Goal: Transaction & Acquisition: Obtain resource

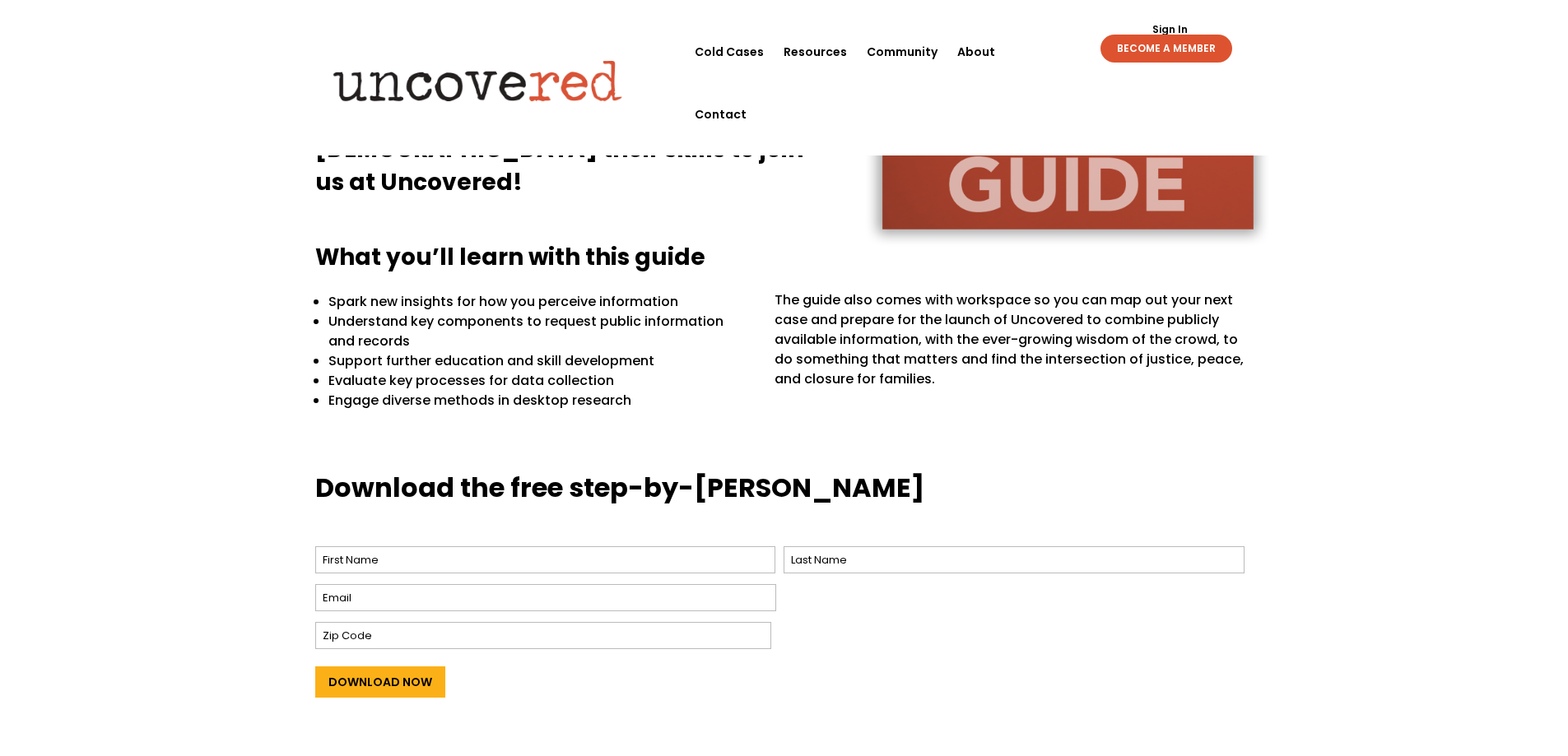
scroll to position [411, 0]
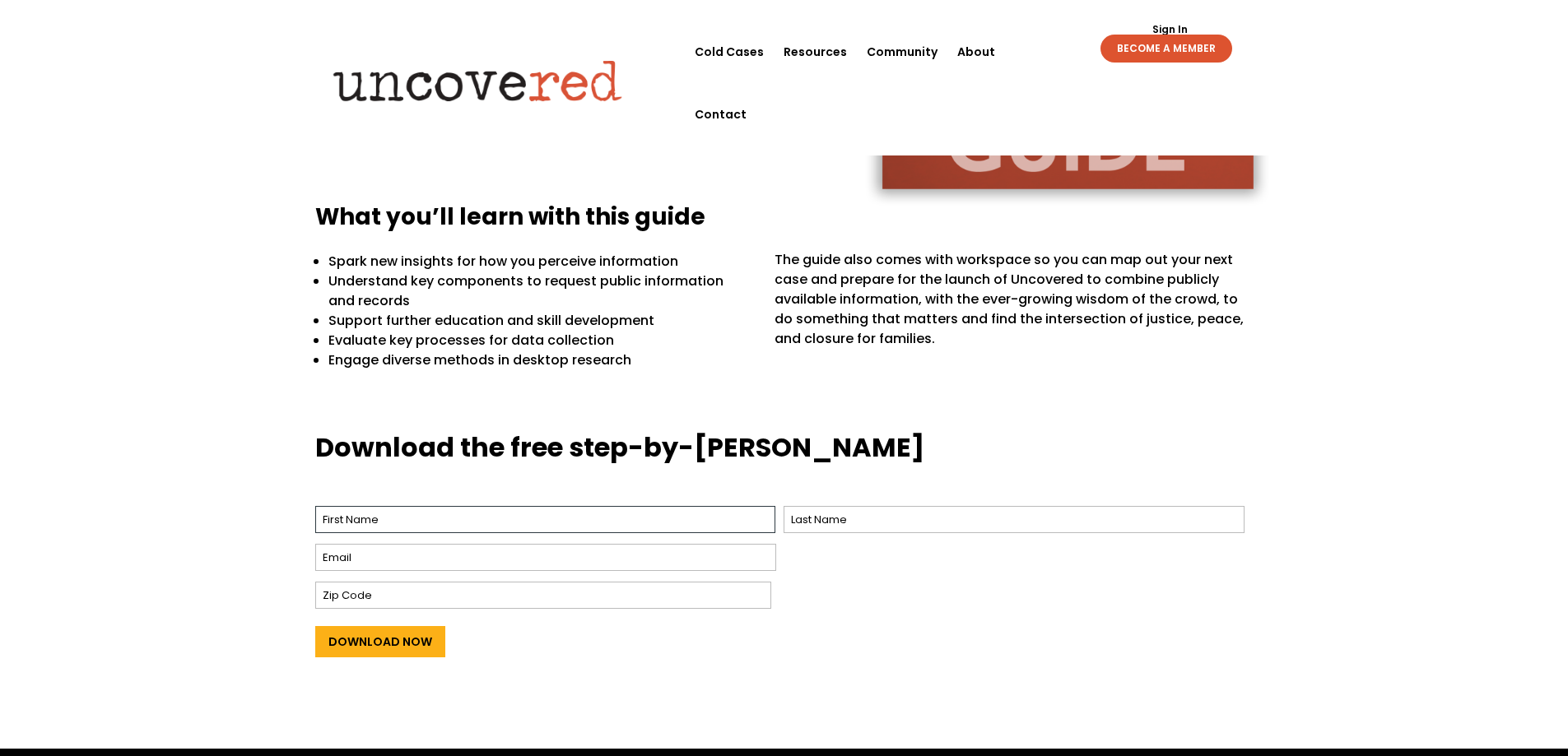
click at [469, 518] on input "First" at bounding box center [545, 520] width 461 height 28
type input "Daniel"
type input "Simpson"
type input "chellidy@gmail.com"
type input "82443"
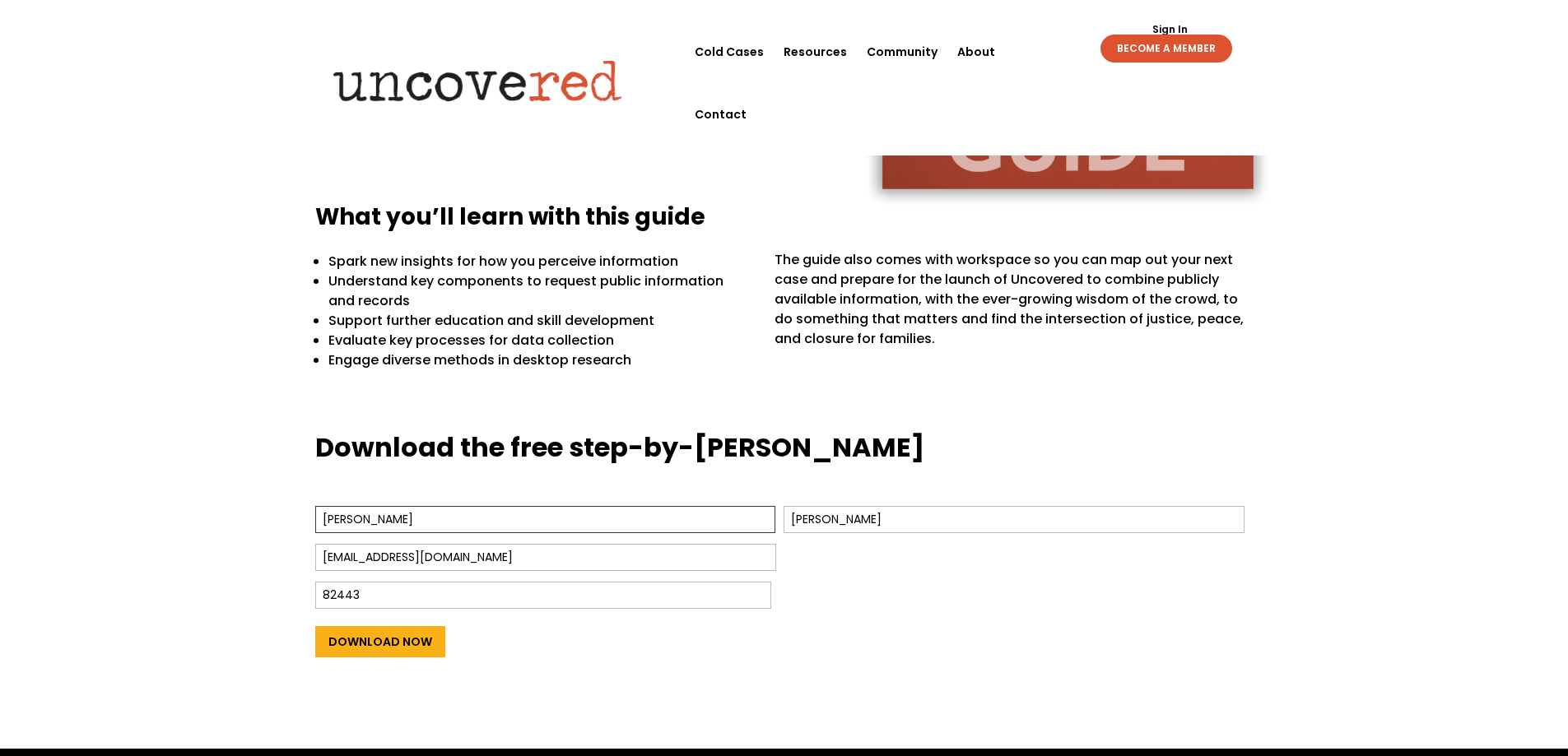
drag, startPoint x: 428, startPoint y: 527, endPoint x: 311, endPoint y: 513, distance: 117.8
click at [311, 513] on div "Download the free step-by-step guide Name * Daniel First Simpson Last Email * c…" at bounding box center [784, 577] width 1568 height 343
type input "Chellidy"
click at [420, 652] on input "Download Now" at bounding box center [380, 642] width 130 height 31
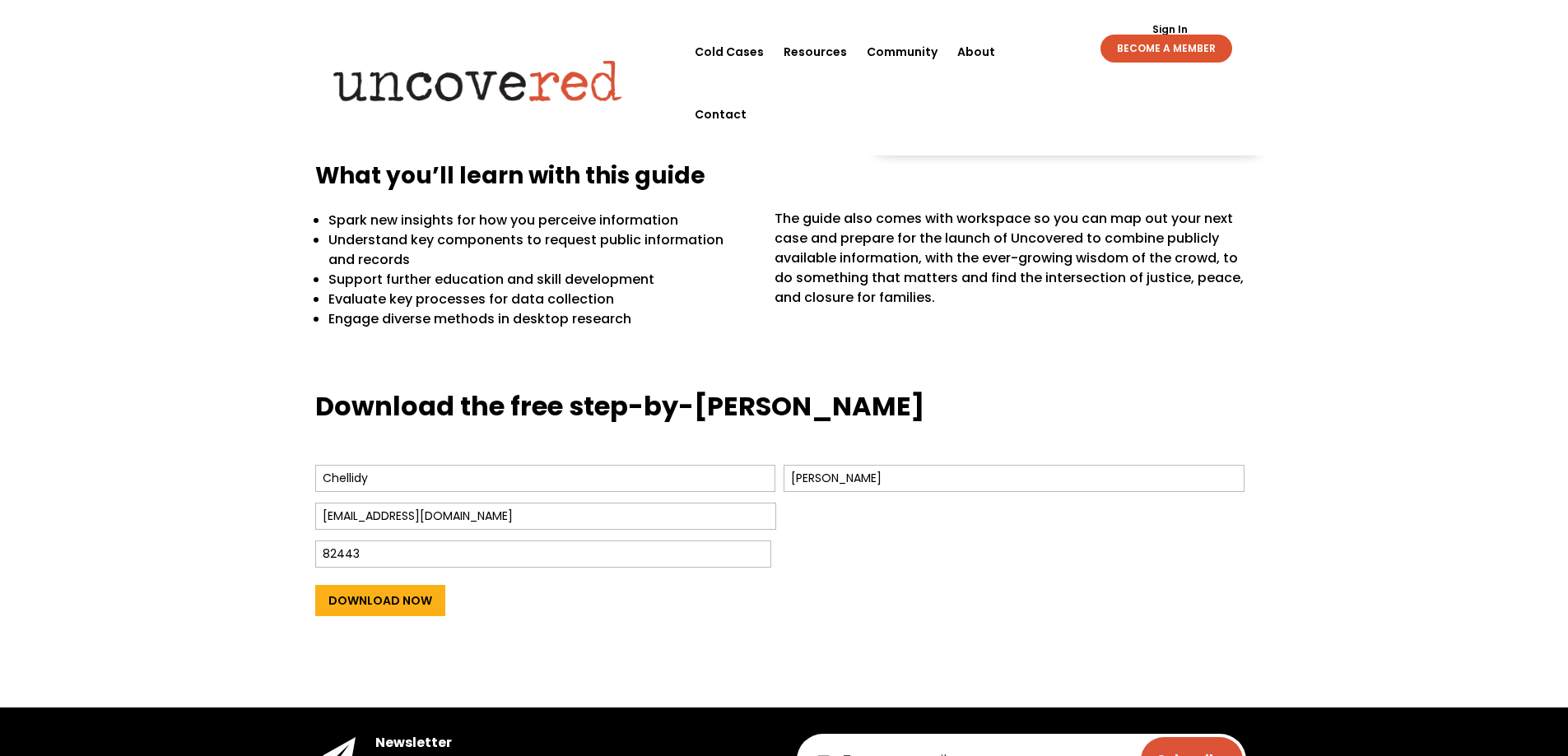
scroll to position [494, 0]
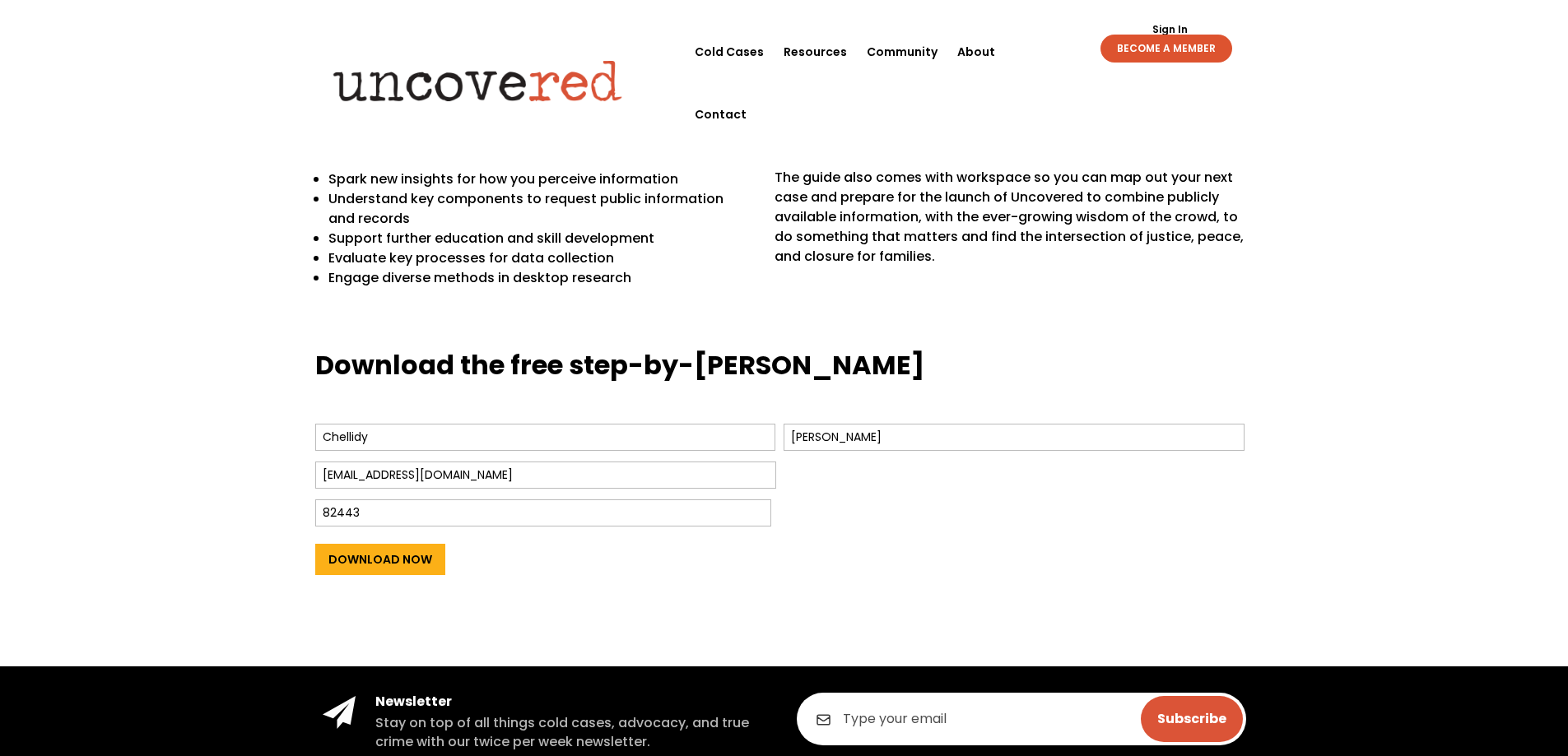
click at [460, 482] on input "chellidy@gmail.com" at bounding box center [545, 475] width 461 height 28
type input "chellidy.s@outlook.com"
click at [423, 563] on input "Download Now" at bounding box center [380, 559] width 130 height 31
click at [420, 561] on input "Download Now" at bounding box center [380, 559] width 130 height 31
click at [657, 446] on input "Chellidy" at bounding box center [545, 437] width 461 height 28
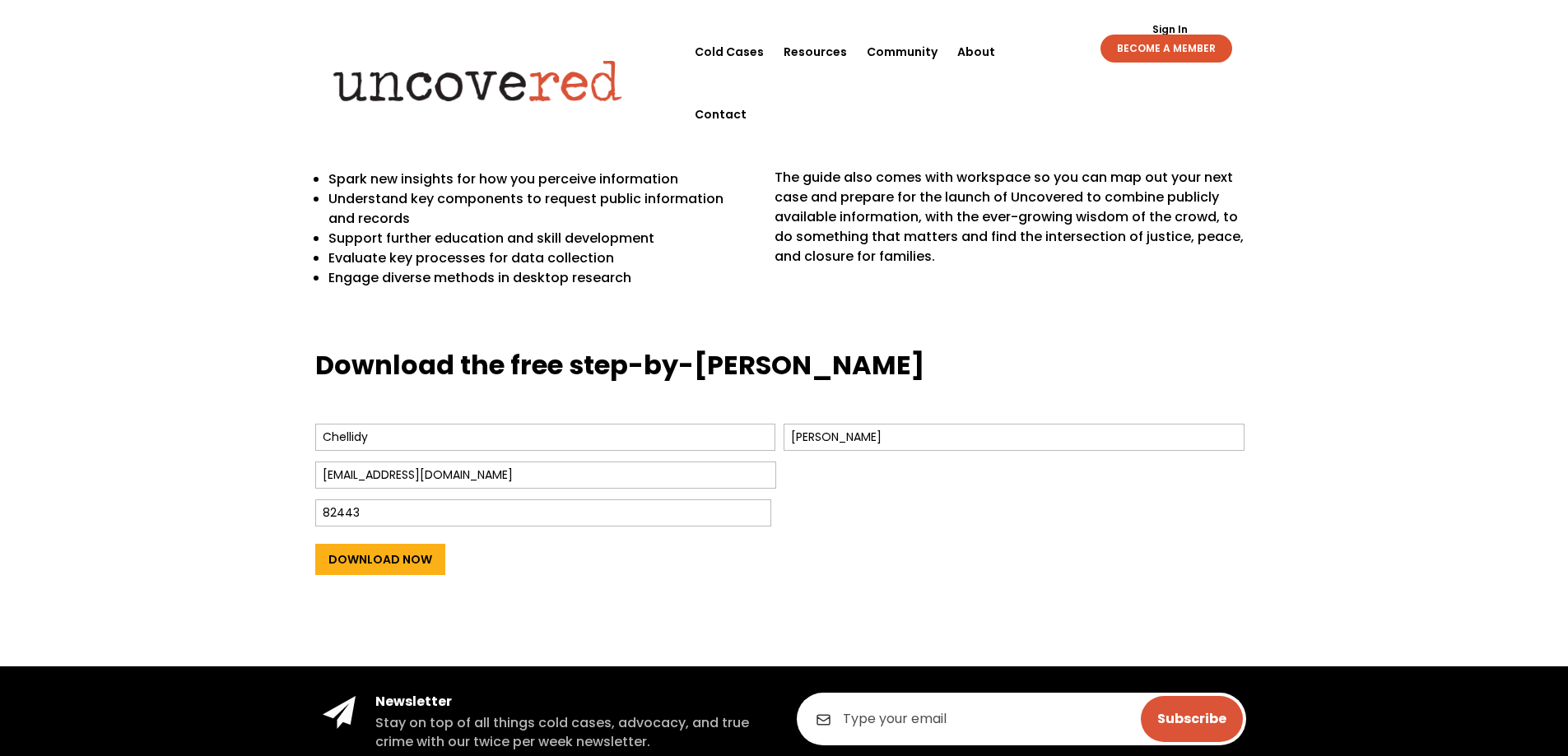
click at [655, 474] on input "chellidy.s@outlook.com" at bounding box center [545, 475] width 461 height 28
click at [648, 497] on div "82443" at bounding box center [778, 513] width 925 height 35
click at [348, 563] on input "Download Now" at bounding box center [380, 559] width 130 height 31
click at [396, 554] on input "Download Now" at bounding box center [380, 559] width 130 height 31
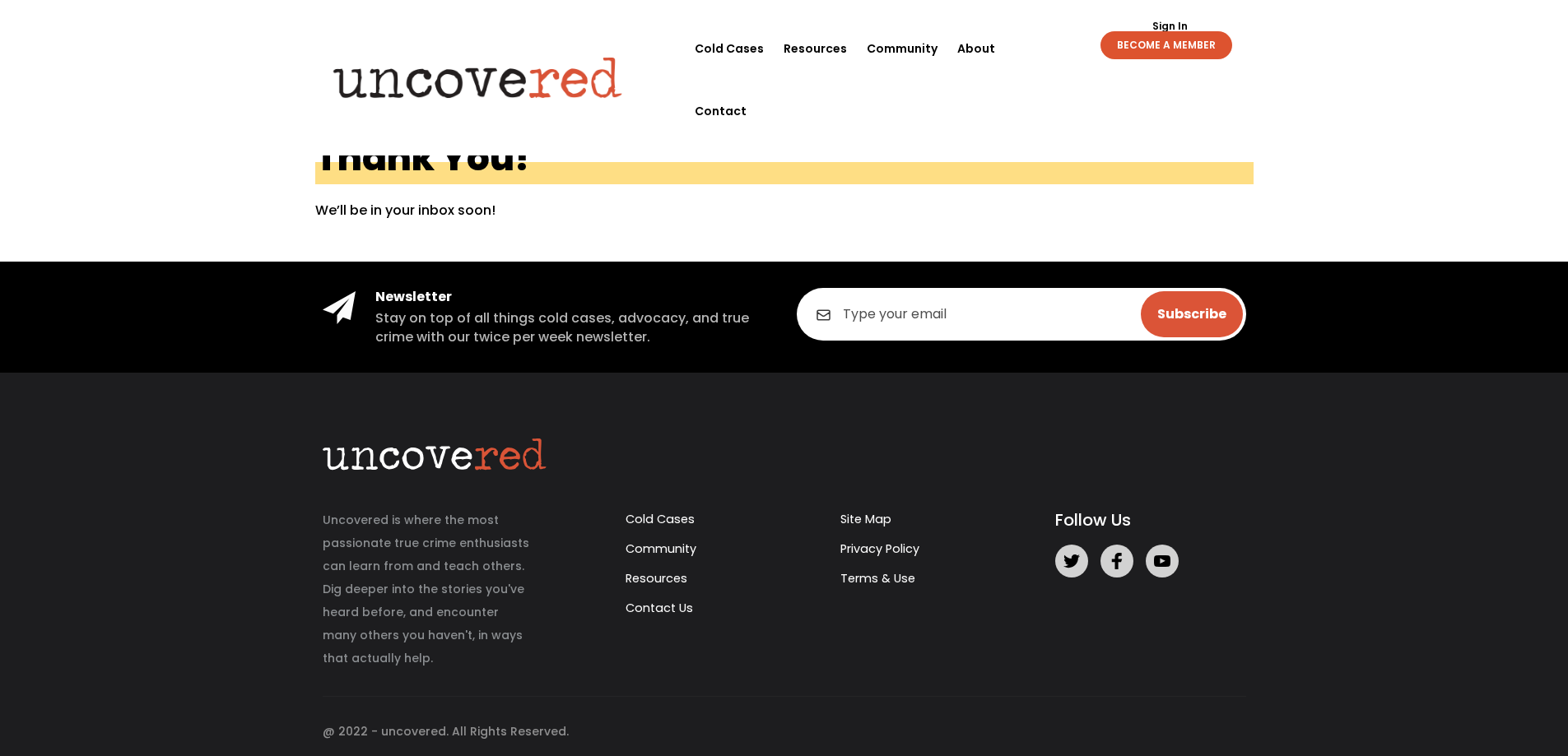
click at [925, 312] on input "email" at bounding box center [1021, 313] width 449 height 52
type input "chellidy.s@outlook.com"
click at [1219, 312] on input "Subscribe" at bounding box center [1191, 314] width 102 height 47
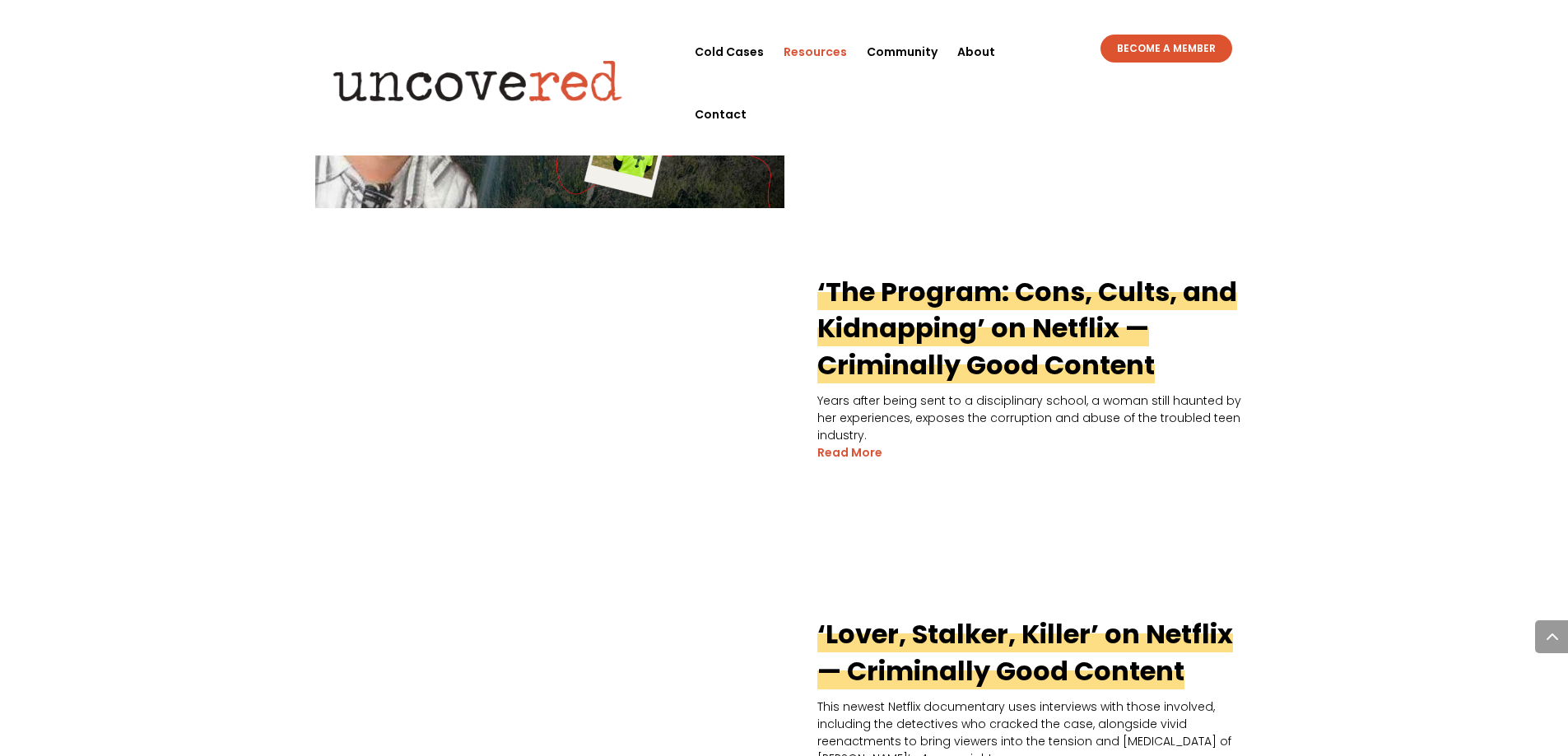
scroll to position [988, 0]
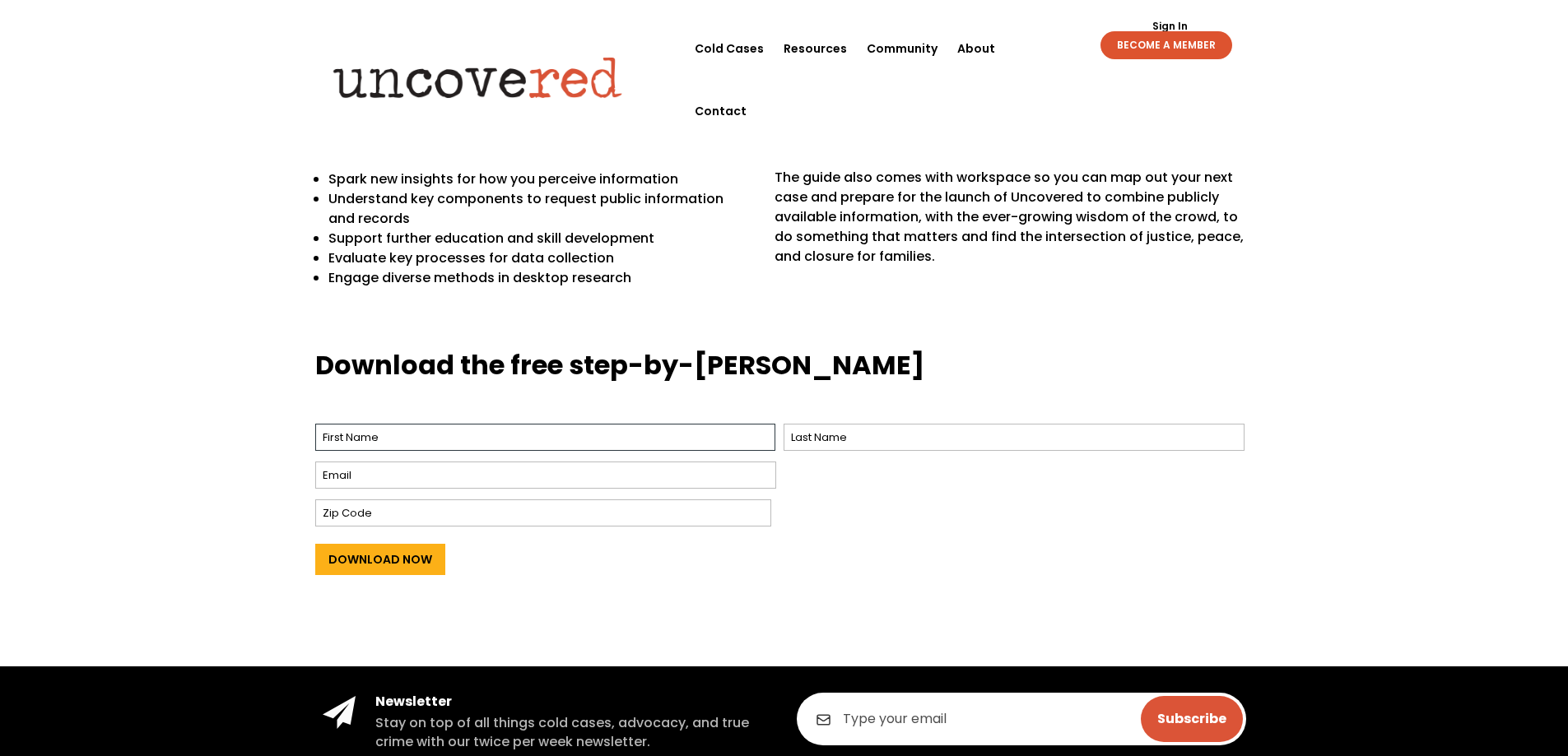
click at [380, 434] on input "First" at bounding box center [545, 437] width 461 height 28
type input "Chellidy"
type input "Simpson"
type input "chellidy.s@outlook.com"
type input "82443"
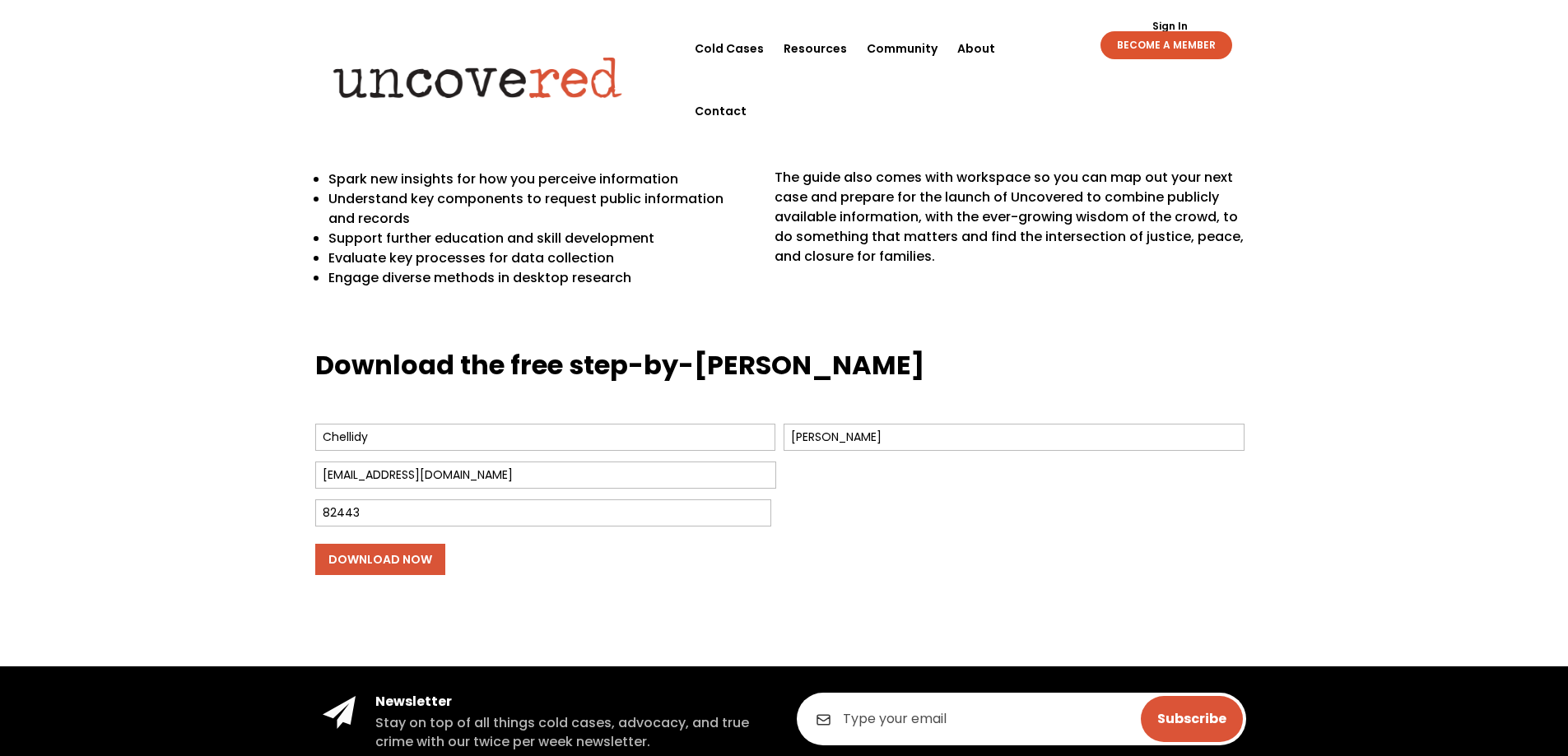
click at [387, 564] on input "Download Now" at bounding box center [380, 559] width 130 height 31
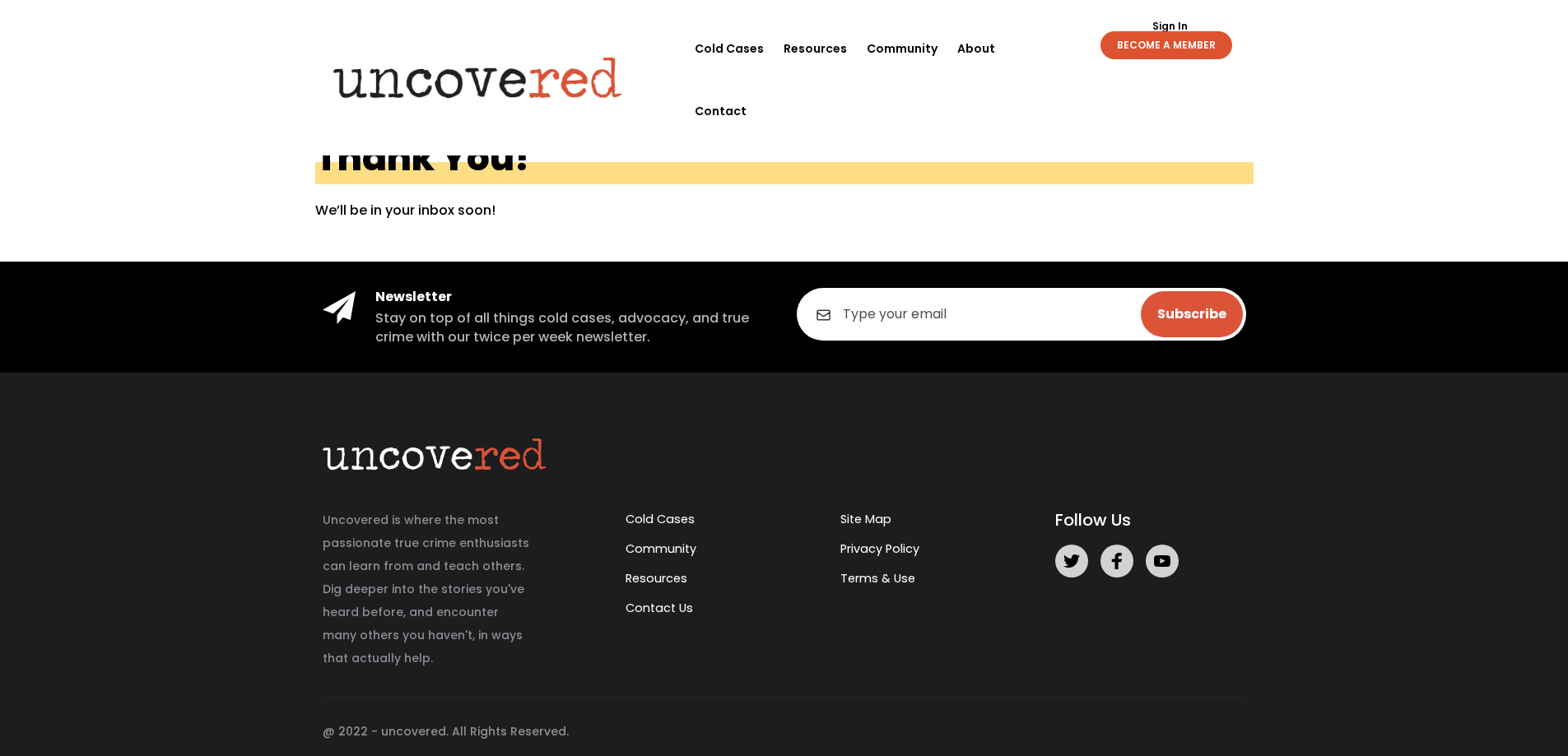
scroll to position [9, 0]
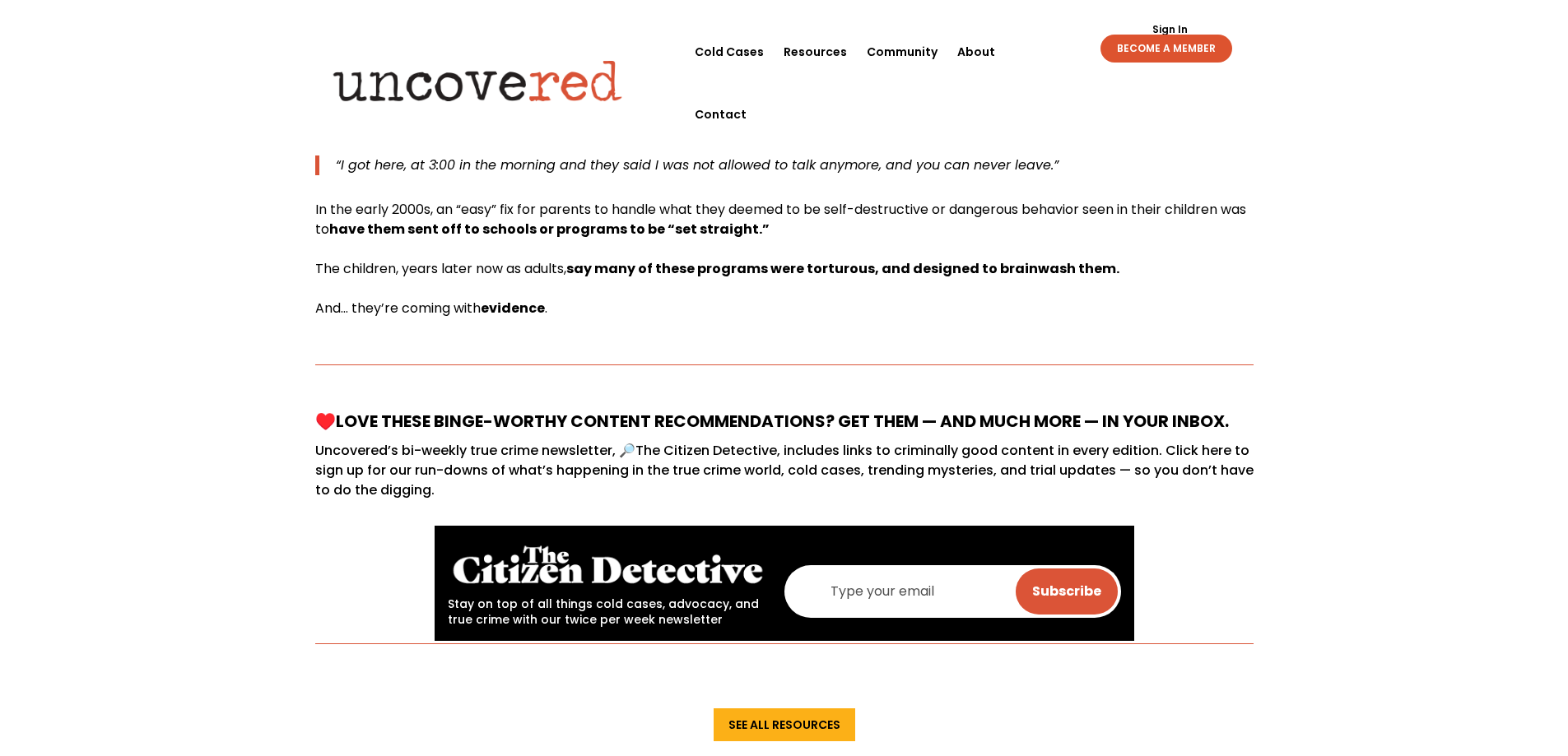
scroll to position [576, 0]
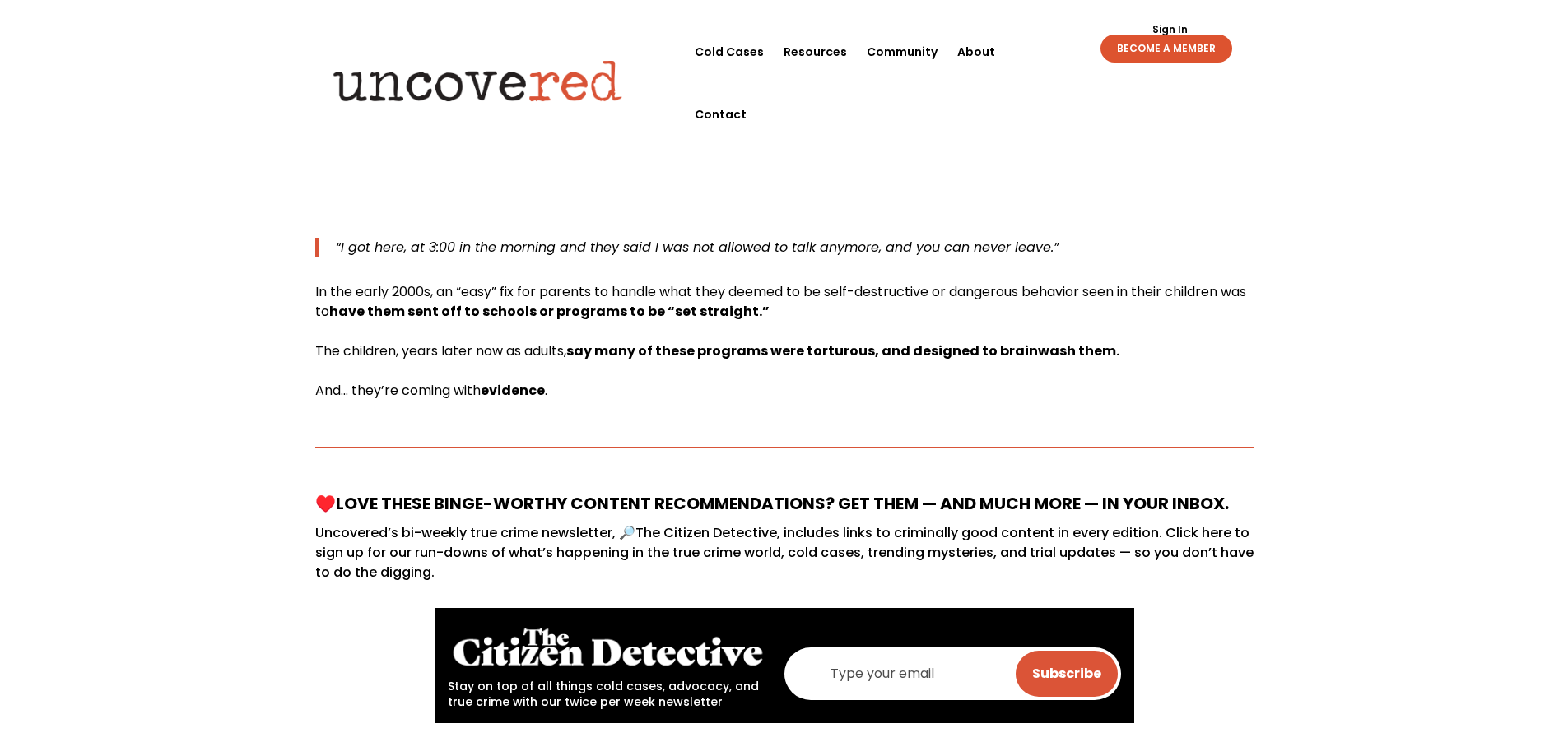
click at [515, 650] on img at bounding box center [607, 648] width 320 height 53
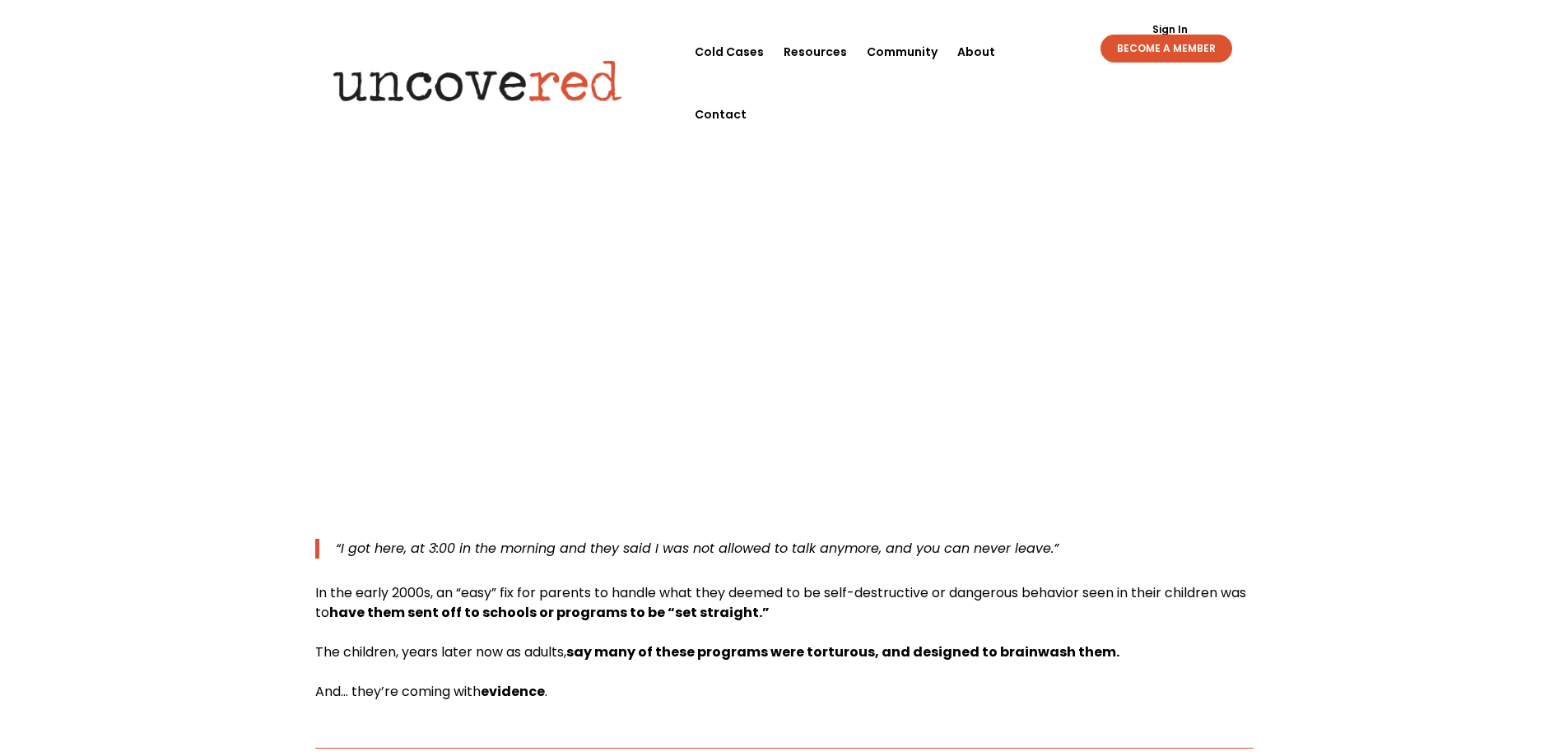
scroll to position [247, 0]
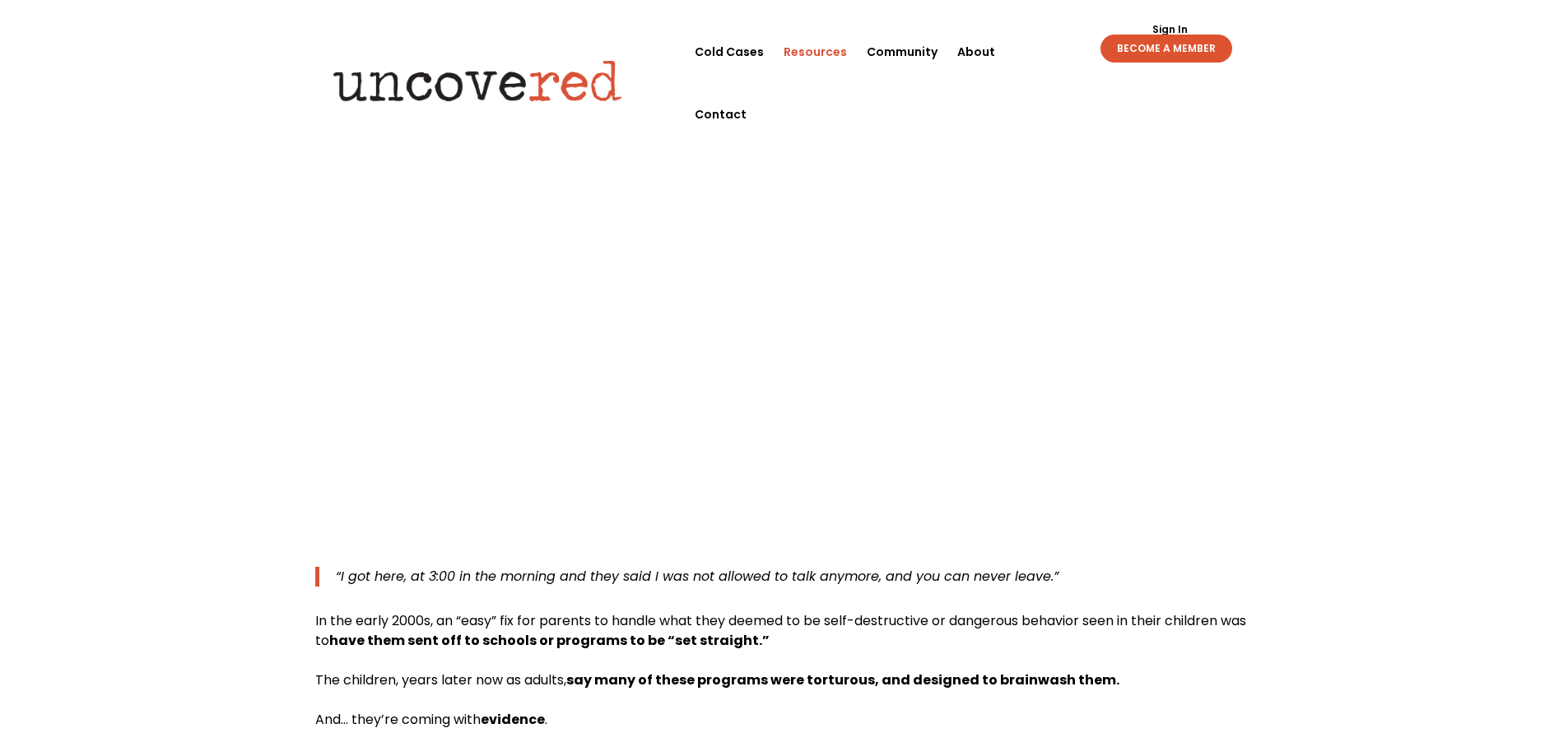
click at [814, 42] on link "Resources" at bounding box center [815, 52] width 64 height 63
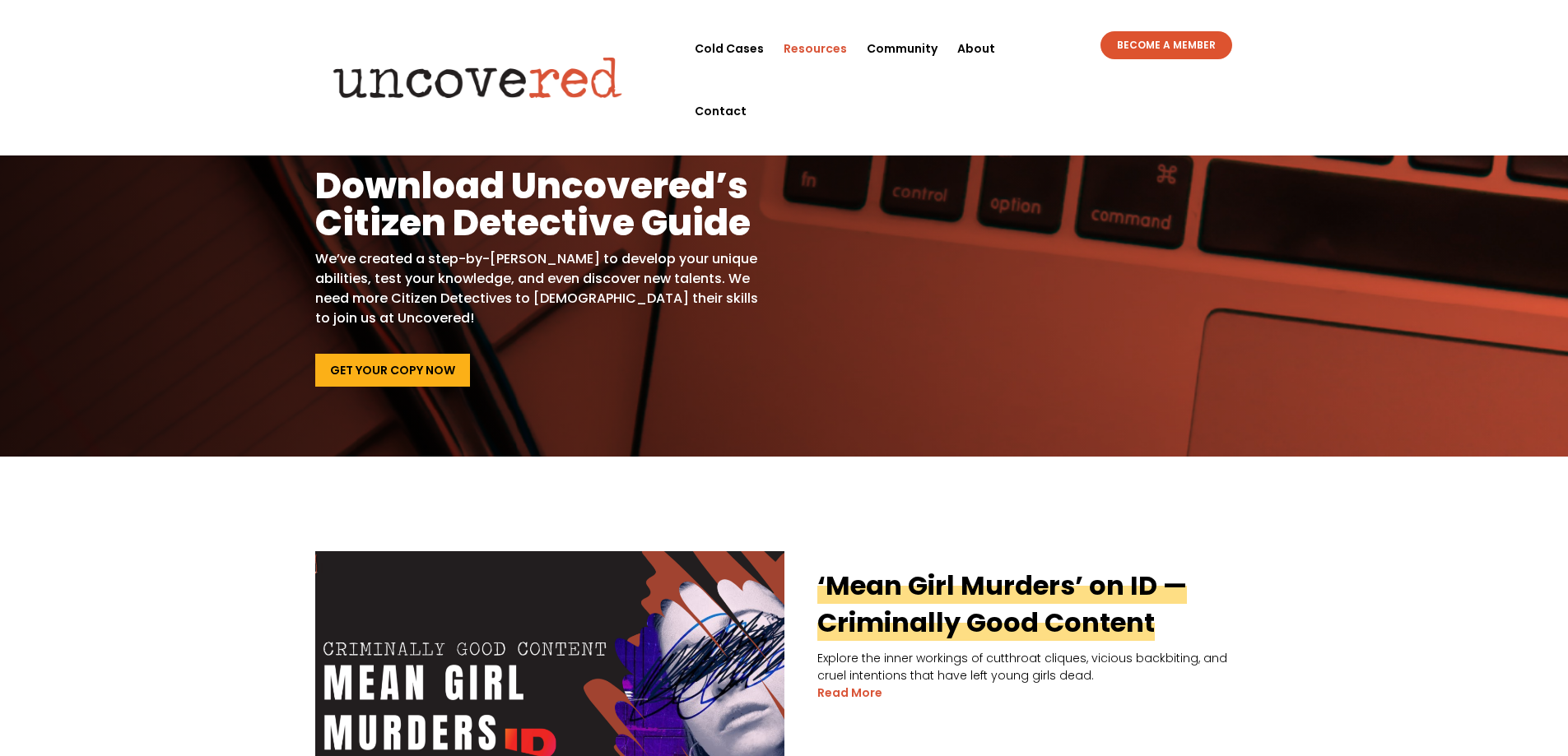
scroll to position [83, 0]
